Goal: Task Accomplishment & Management: Manage account settings

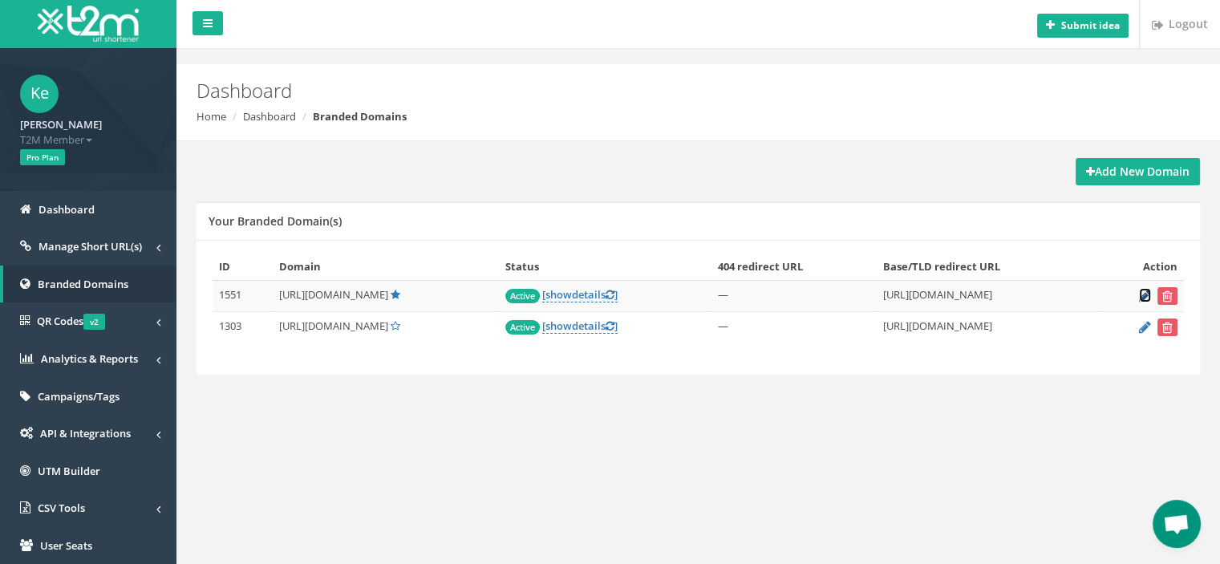
click at [1143, 296] on icon at bounding box center [1145, 295] width 12 height 10
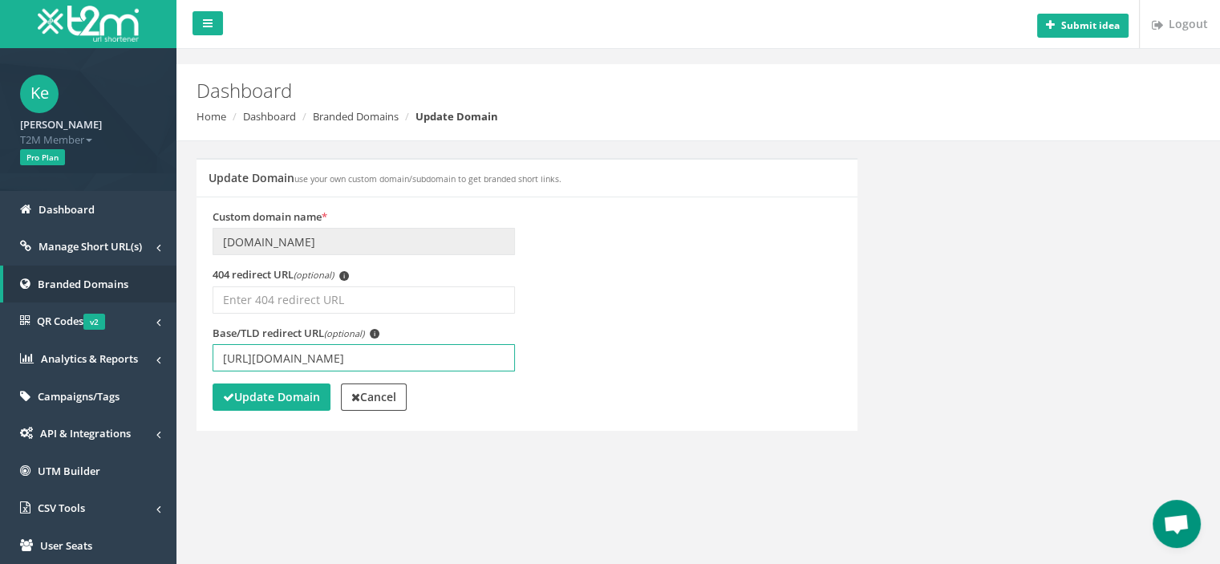
click at [362, 355] on input "[URL][DOMAIN_NAME]" at bounding box center [364, 357] width 302 height 27
type input "https://www.betmarino851.com/tr/"
click at [270, 401] on strong "Update Domain" at bounding box center [271, 396] width 97 height 15
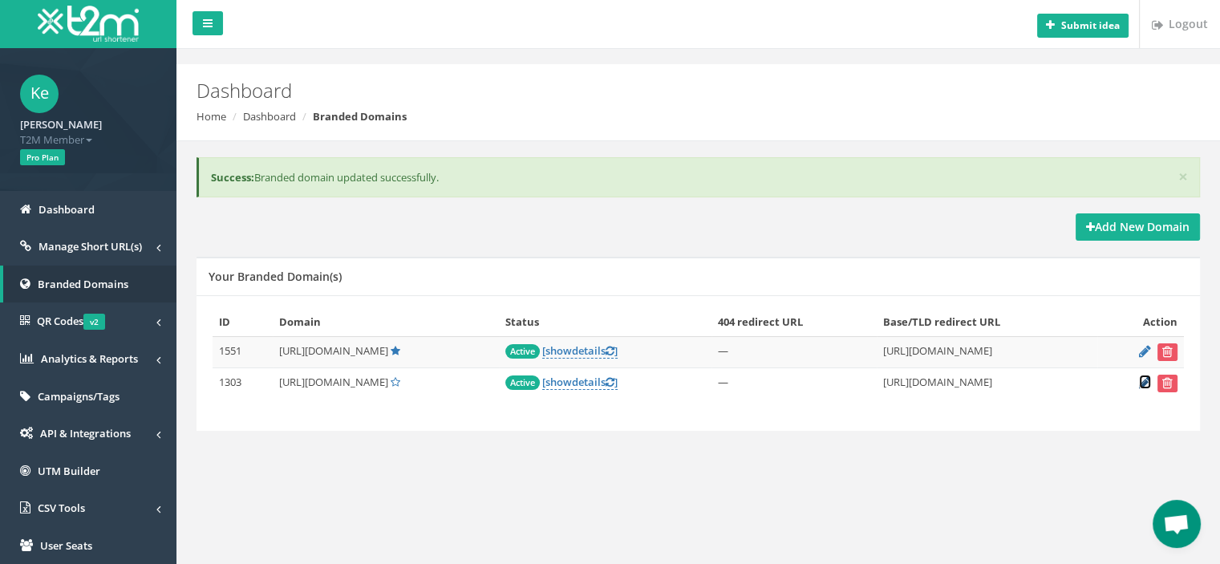
click at [1143, 378] on icon at bounding box center [1145, 382] width 12 height 10
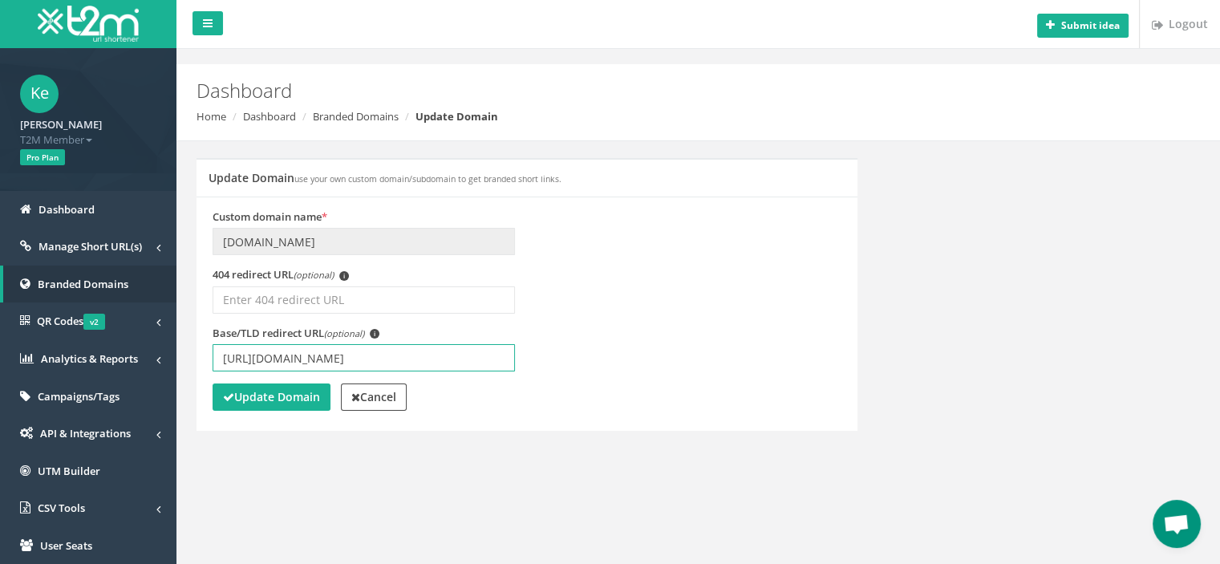
drag, startPoint x: 363, startPoint y: 356, endPoint x: 273, endPoint y: 392, distance: 96.8
click at [359, 358] on input "[URL][DOMAIN_NAME]" at bounding box center [364, 357] width 302 height 27
type input "[URL][DOMAIN_NAME]"
click at [277, 398] on strong "Update Domain" at bounding box center [271, 396] width 97 height 15
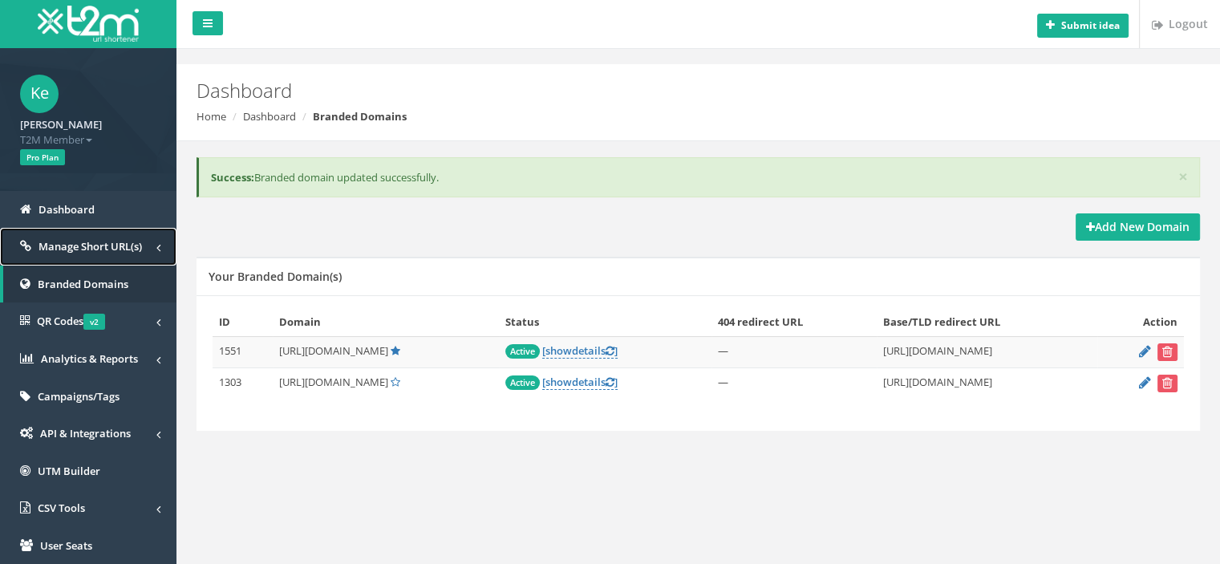
drag, startPoint x: 0, startPoint y: 0, endPoint x: 122, endPoint y: 249, distance: 277.6
click at [122, 249] on span "Manage Short URL(s)" at bounding box center [89, 246] width 103 height 14
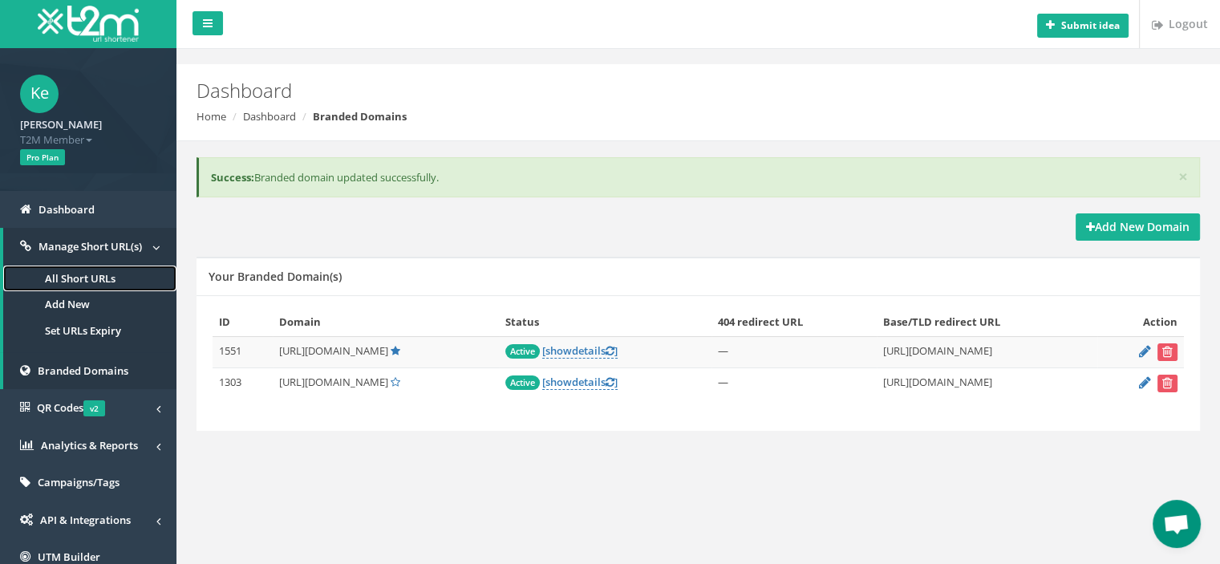
click at [90, 268] on link "All Short URLs" at bounding box center [89, 278] width 173 height 26
